Goal: Information Seeking & Learning: Learn about a topic

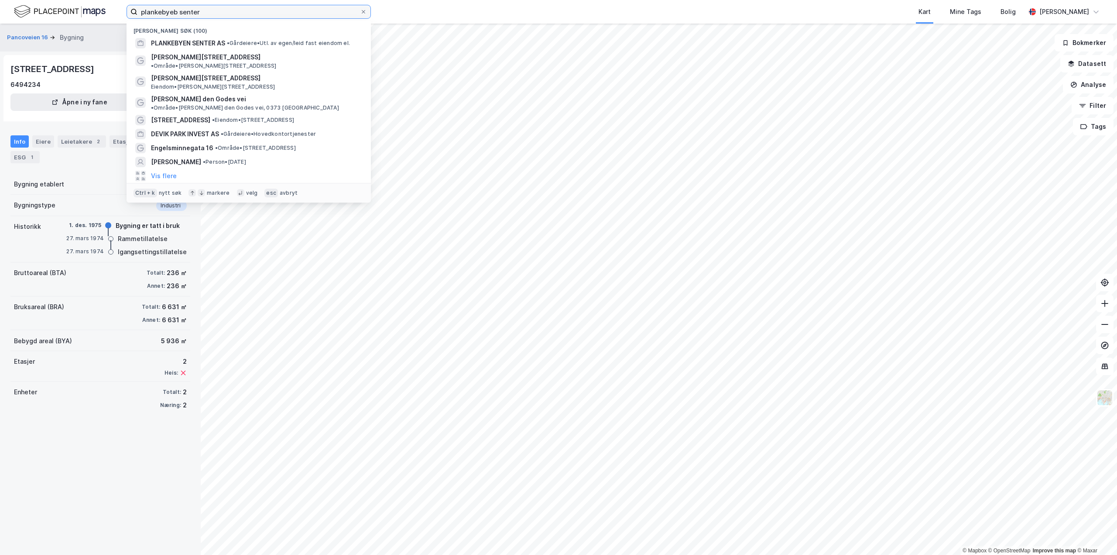
drag, startPoint x: 215, startPoint y: 10, endPoint x: -50, endPoint y: 4, distance: 265.0
click at [0, 4] on html "plankebyeb senter Nylige søk (100) PLANKEBYEN SENTER AS • Gårdeiere • Utl. av e…" at bounding box center [558, 277] width 1117 height 555
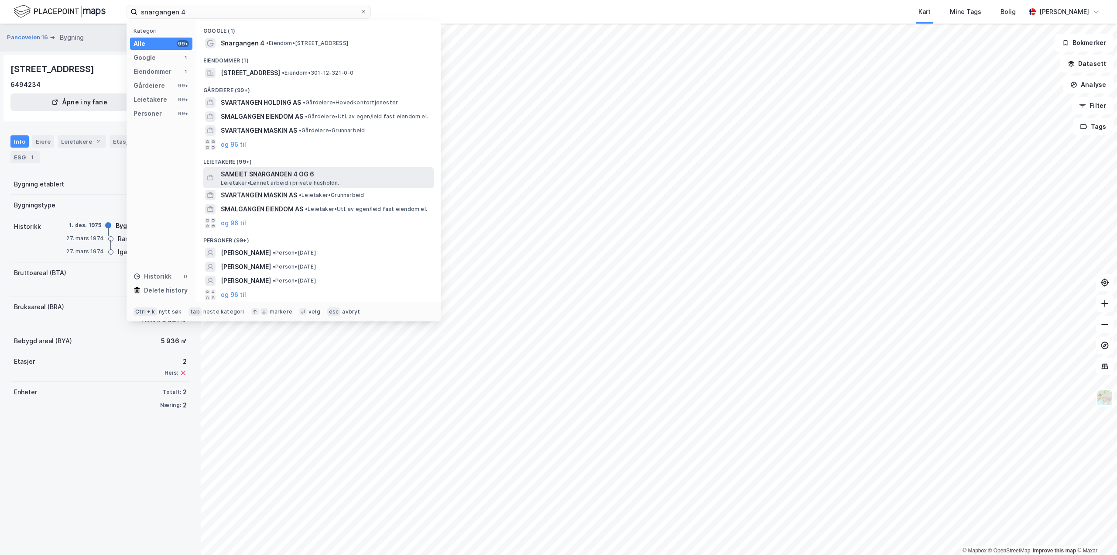
click at [272, 172] on span "SAMEIET SNARGANGEN 4 OG 6" at bounding box center [325, 174] width 209 height 10
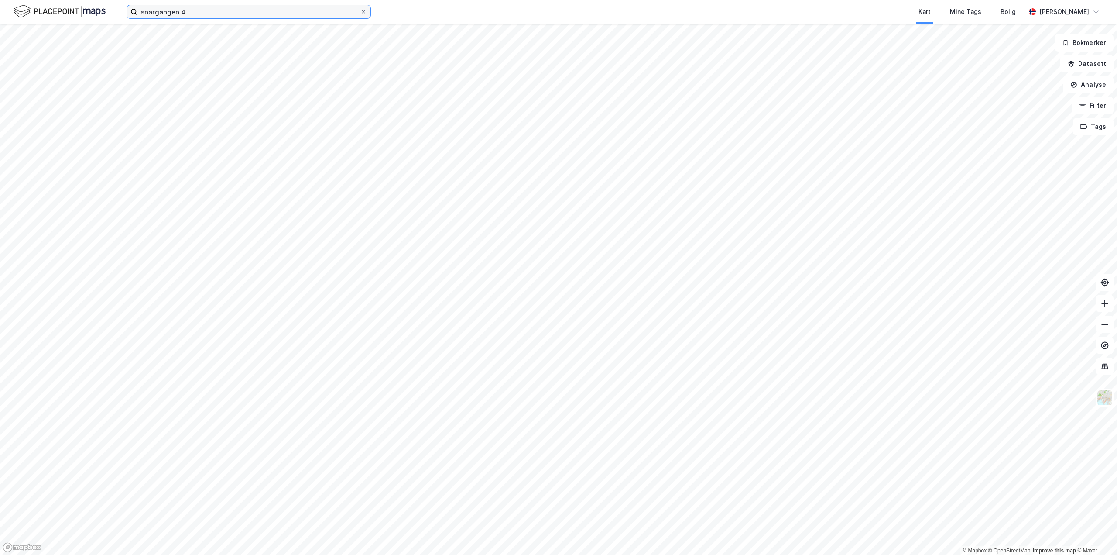
click at [208, 13] on input "snargangen 4" at bounding box center [248, 11] width 223 height 13
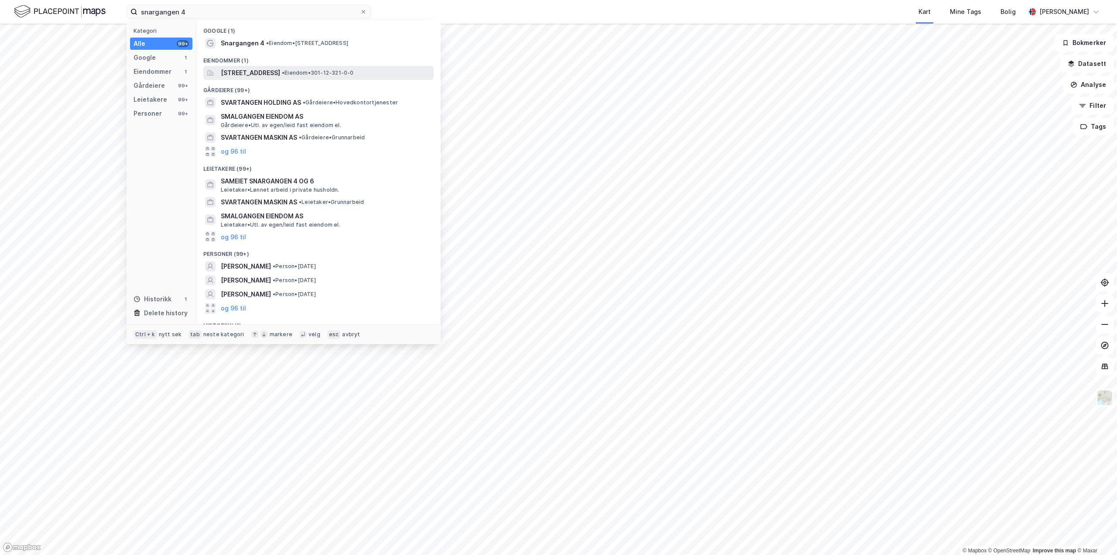
click at [256, 75] on span "[STREET_ADDRESS]" at bounding box center [250, 73] width 59 height 10
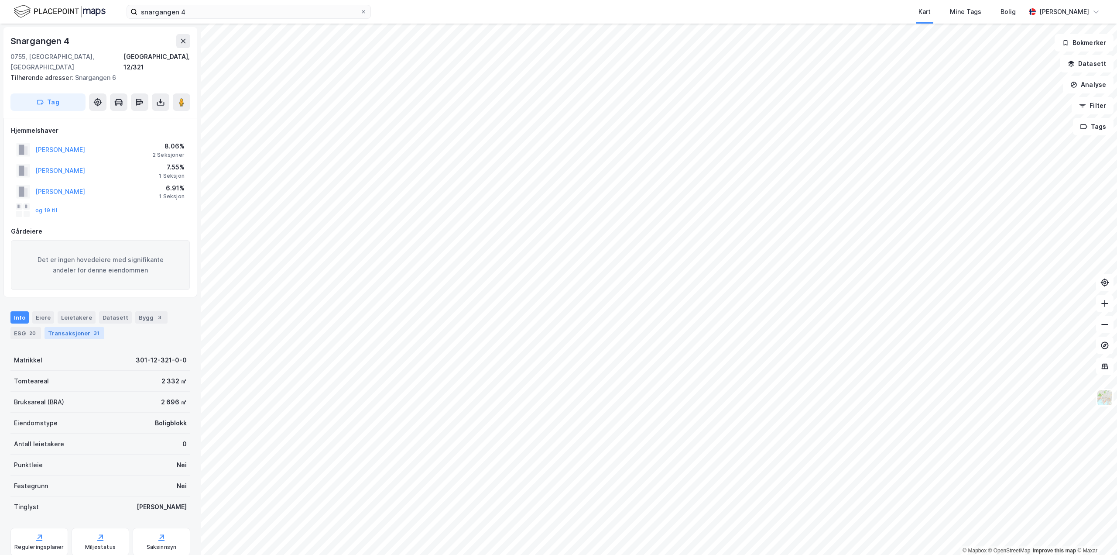
click at [68, 327] on div "Transaksjoner 31" at bounding box center [75, 333] width 60 height 12
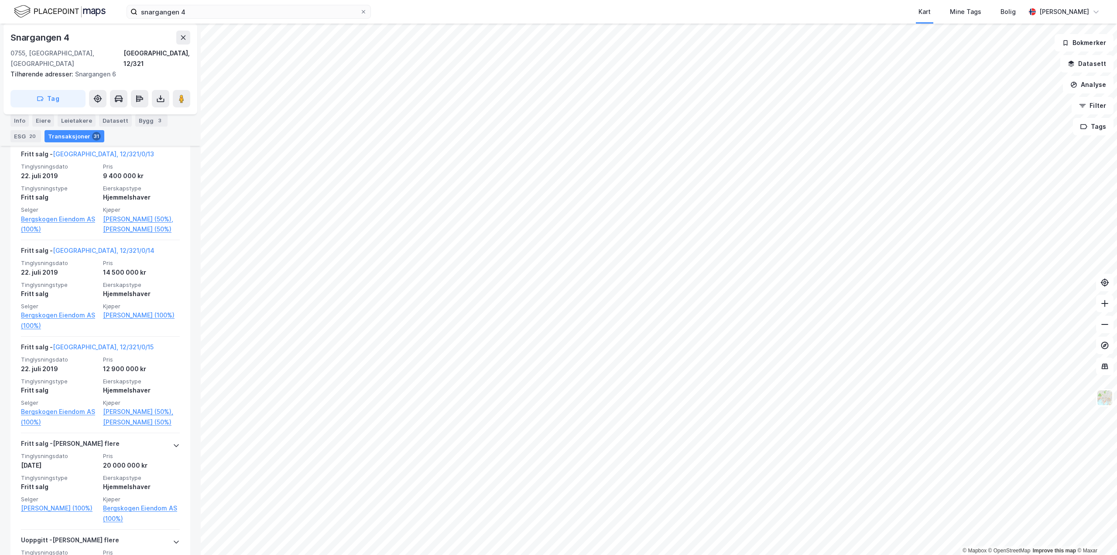
scroll to position [3168, 0]
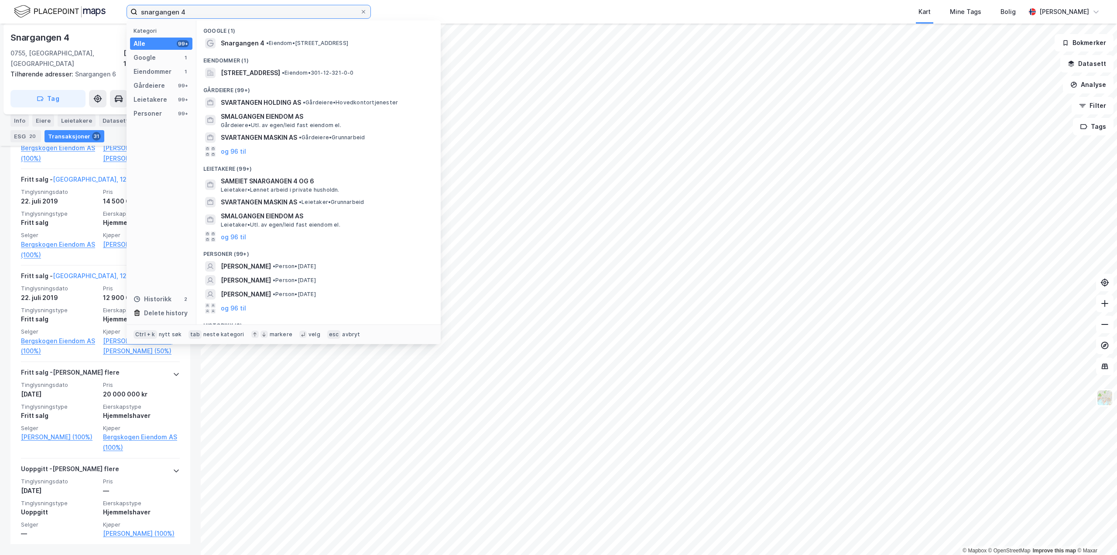
drag, startPoint x: 223, startPoint y: 10, endPoint x: -41, endPoint y: 10, distance: 263.6
click at [0, 10] on html "snargangen 4 Kategori Alle 99+ Google 1 Eiendommer 1 Gårdeiere 99+ Leietakere 9…" at bounding box center [558, 277] width 1117 height 555
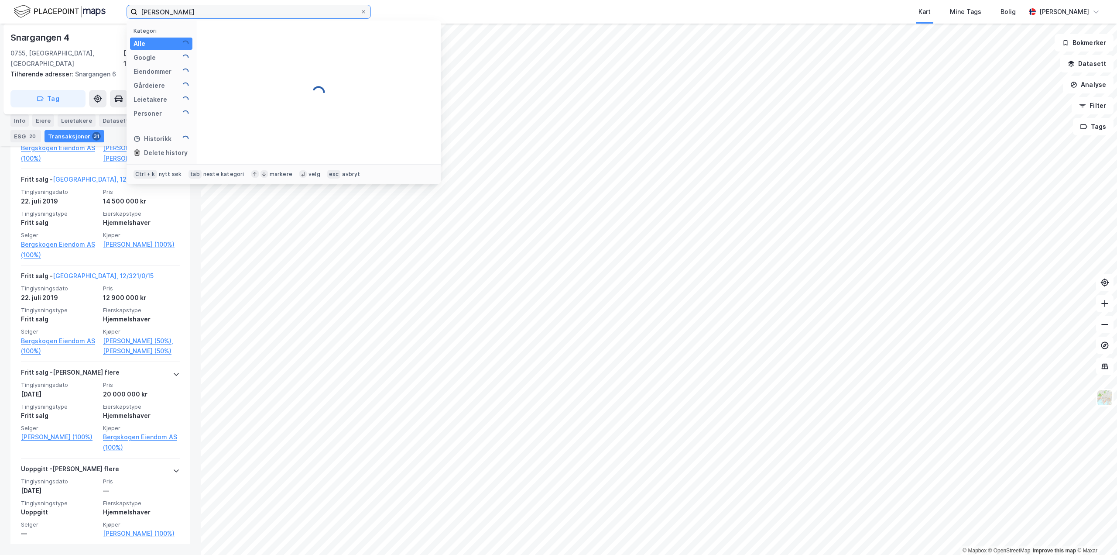
type input "[PERSON_NAME]"
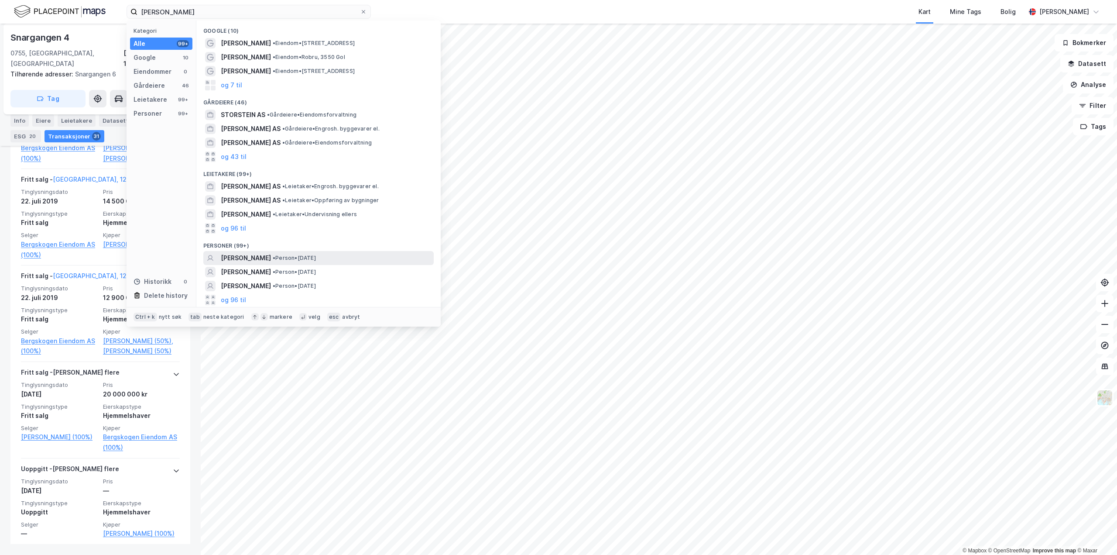
click at [259, 258] on span "[PERSON_NAME]" at bounding box center [246, 258] width 50 height 10
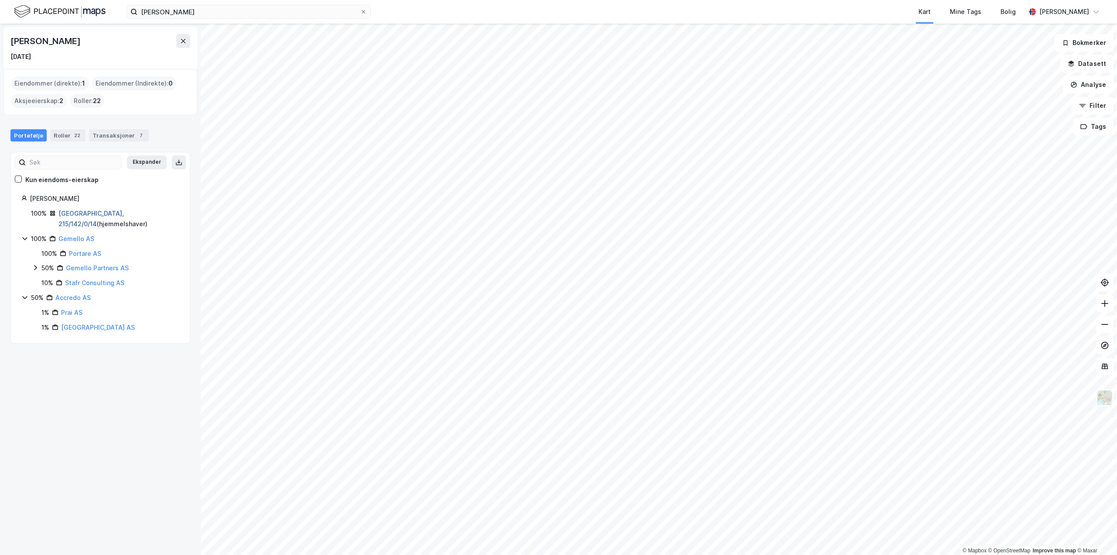
click at [83, 212] on link "[GEOGRAPHIC_DATA], 215/142/0/14" at bounding box center [90, 218] width 65 height 18
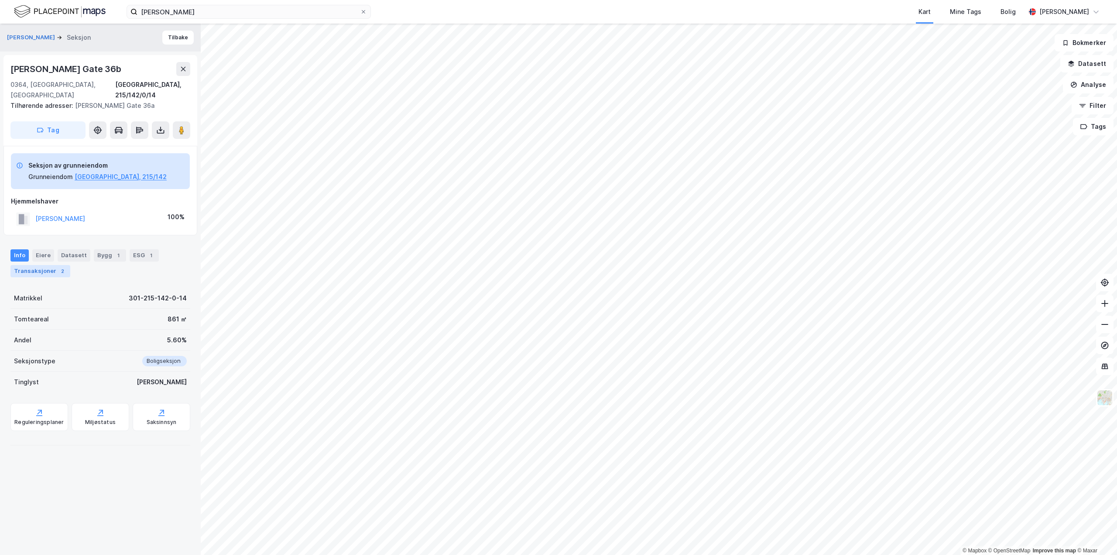
click at [28, 265] on div "Transaksjoner 2" at bounding box center [40, 271] width 60 height 12
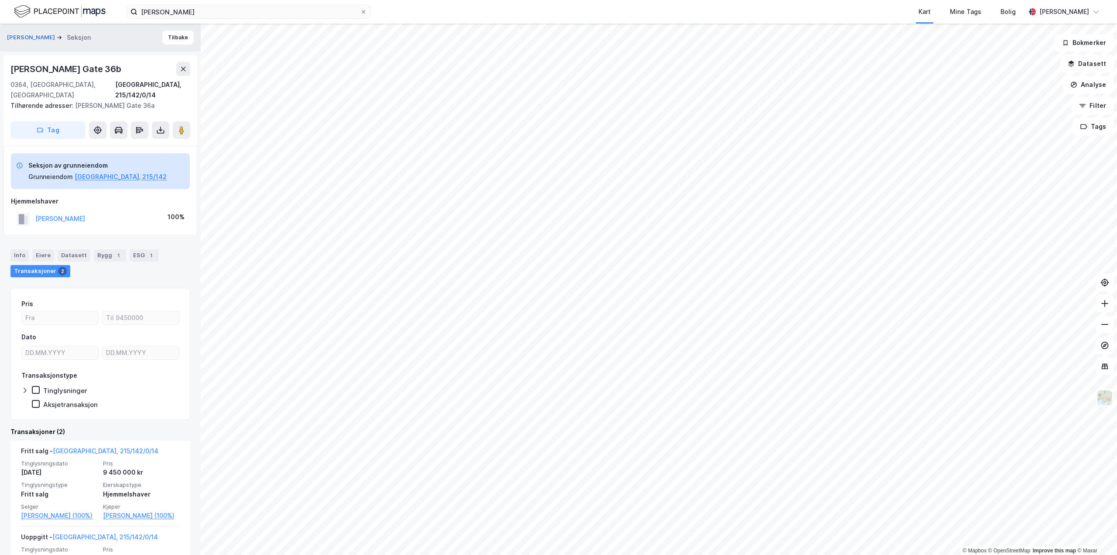
scroll to position [78, 0]
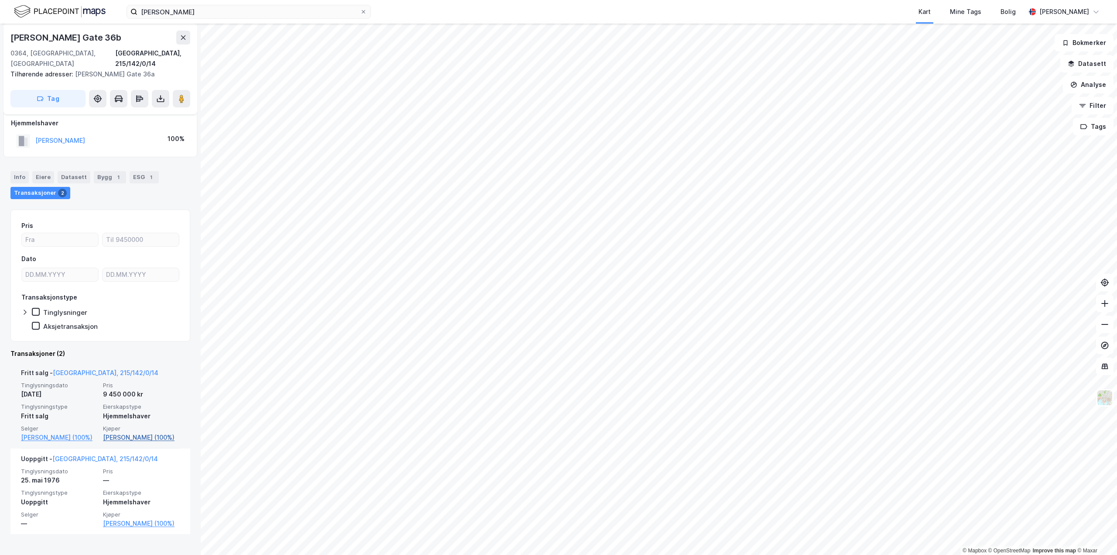
click at [120, 432] on link "[PERSON_NAME] (100%)" at bounding box center [141, 437] width 77 height 10
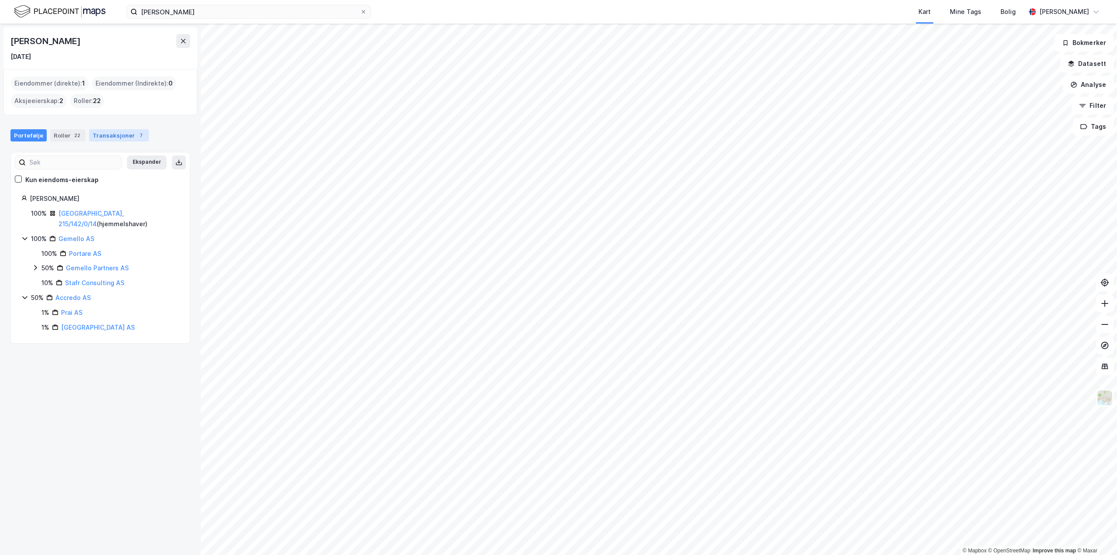
click at [129, 131] on div "Transaksjoner 7" at bounding box center [119, 135] width 60 height 12
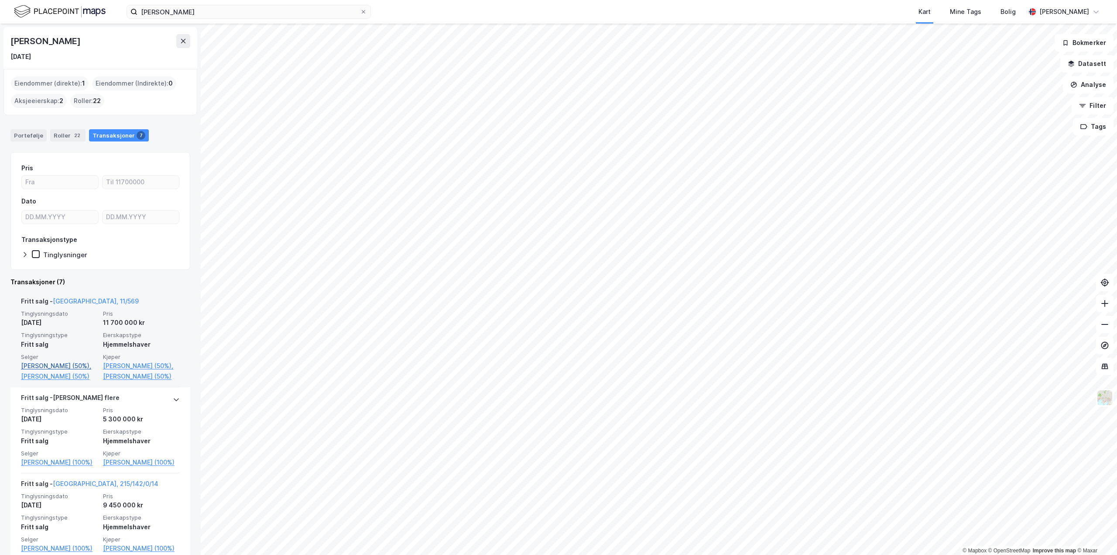
click at [42, 367] on link "[PERSON_NAME] (50%)," at bounding box center [59, 365] width 77 height 10
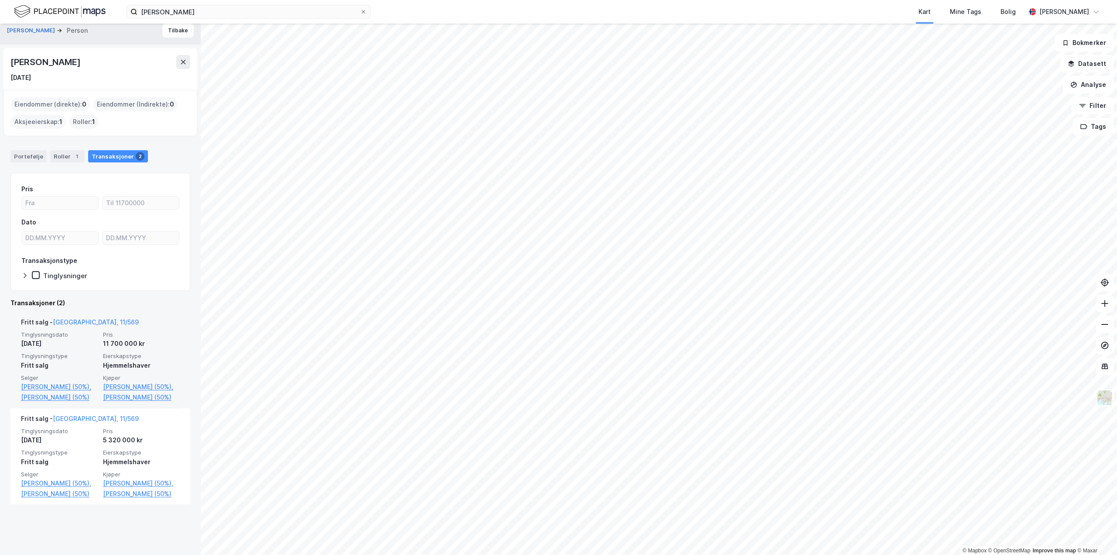
scroll to position [9, 0]
click at [79, 318] on link "[GEOGRAPHIC_DATA], 11/569" at bounding box center [96, 319] width 86 height 7
